Goal: Navigation & Orientation: Find specific page/section

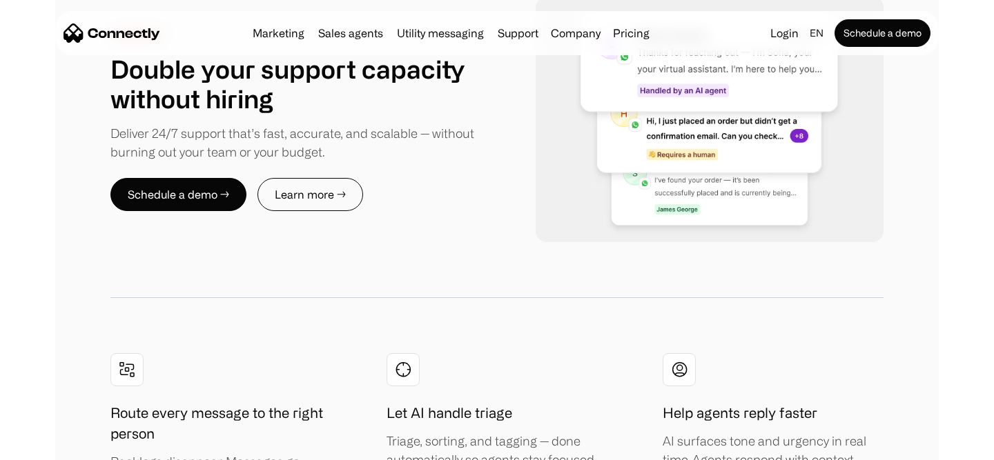
scroll to position [2510, 0]
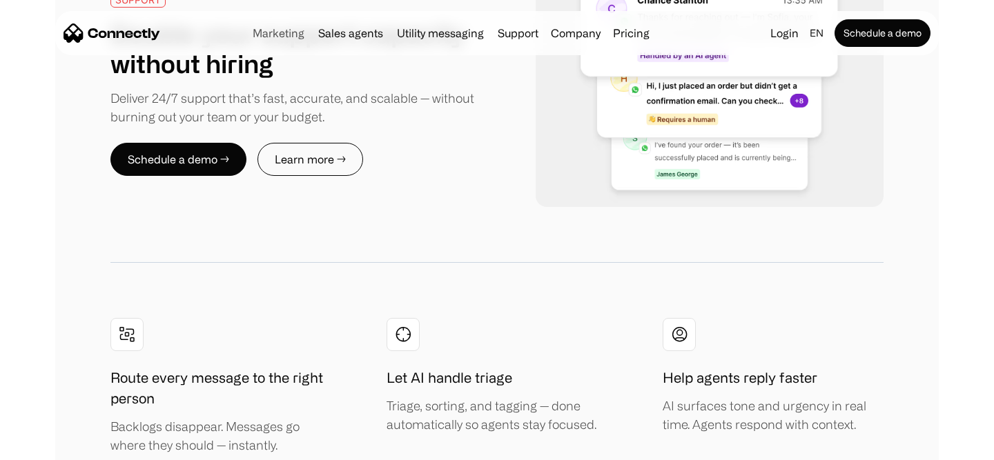
click at [279, 34] on link "Marketing" at bounding box center [278, 33] width 63 height 11
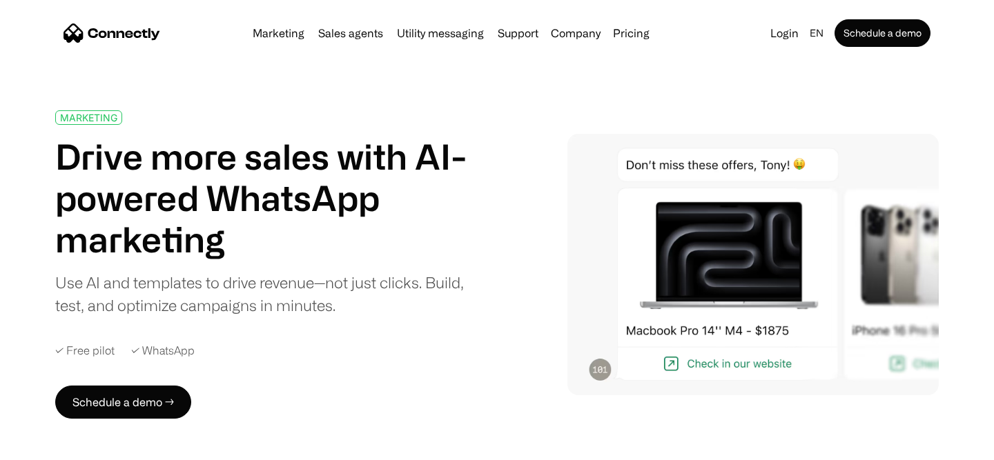
click at [152, 34] on img "home" at bounding box center [112, 32] width 97 height 19
